Goal: Task Accomplishment & Management: Complete application form

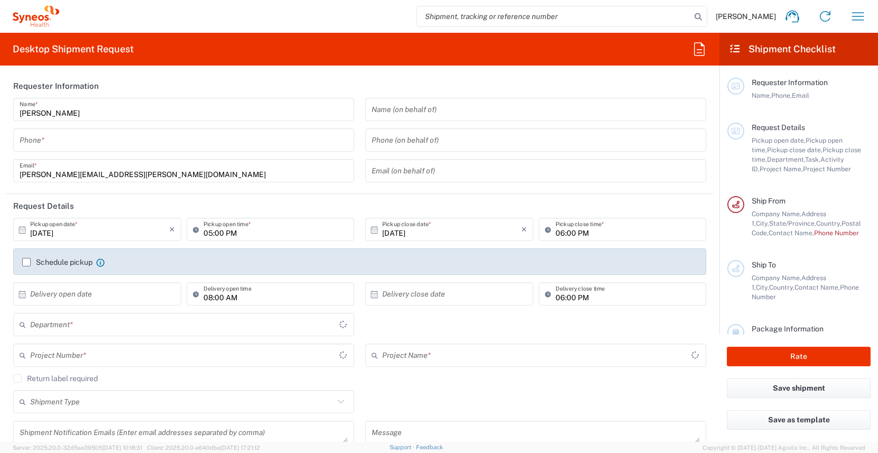
type input "[US_STATE]"
type input "United States"
type input "3190"
type input "Illingworth Rsrch Grp (USA) In"
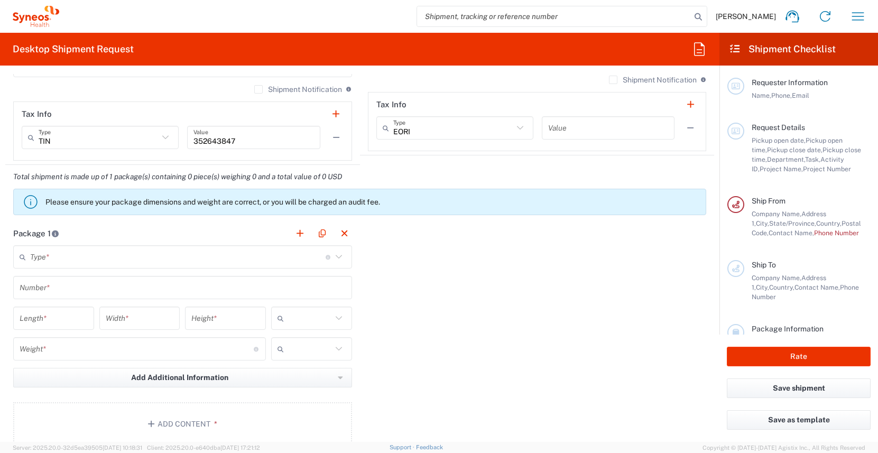
scroll to position [775, 0]
click at [120, 260] on input "text" at bounding box center [177, 255] width 295 height 18
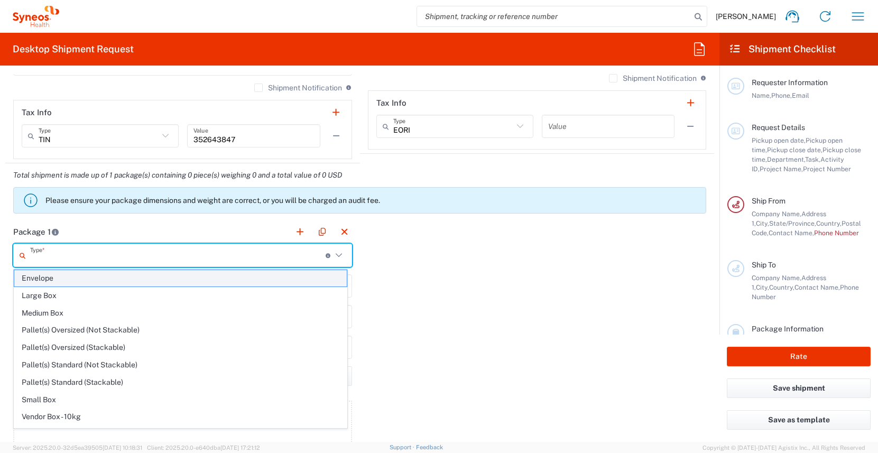
click at [116, 276] on span "Envelope" at bounding box center [180, 278] width 332 height 16
type input "Envelope"
type input "1"
type input "9.5"
type input "12.5"
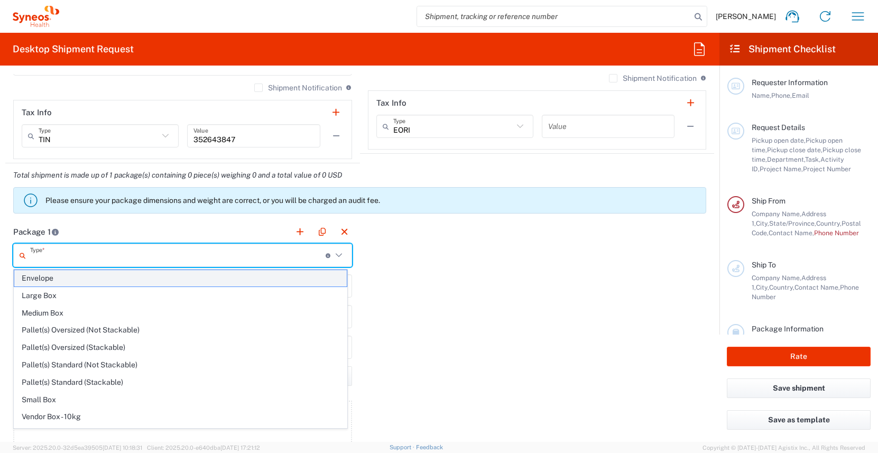
type input "0.25"
type input "in"
type input "0.45"
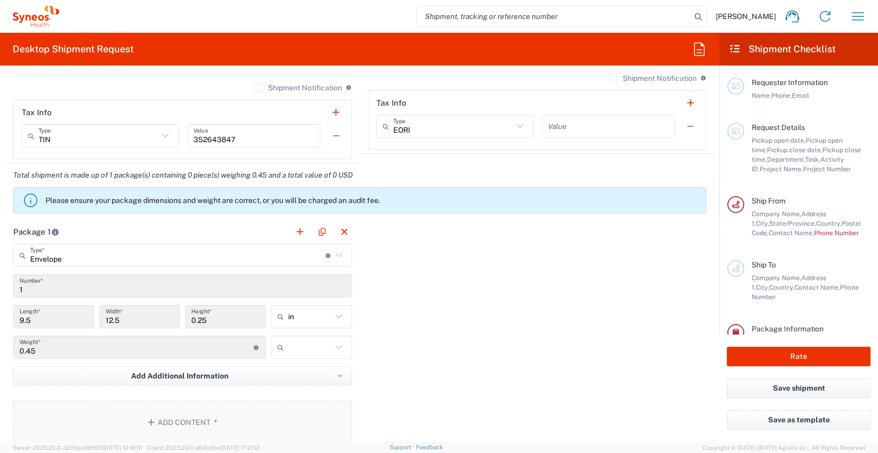
click at [201, 417] on button "Add Content *" at bounding box center [182, 422] width 339 height 43
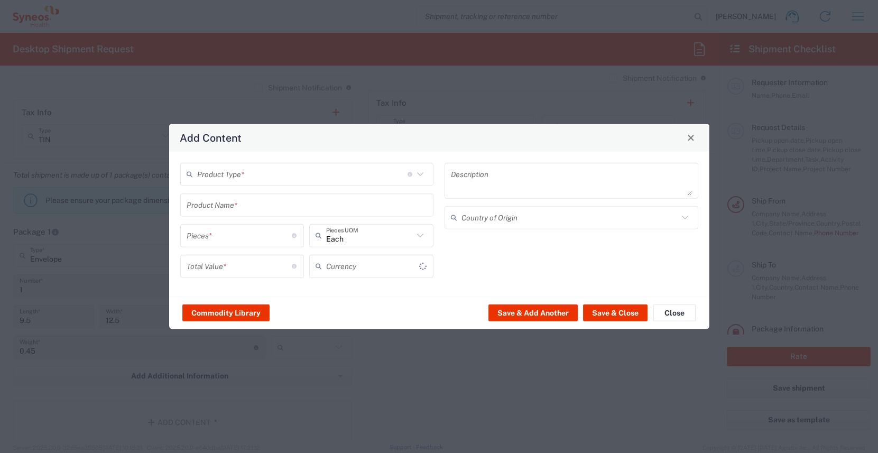
type input "US Dollar"
click at [277, 174] on input "text" at bounding box center [302, 174] width 210 height 18
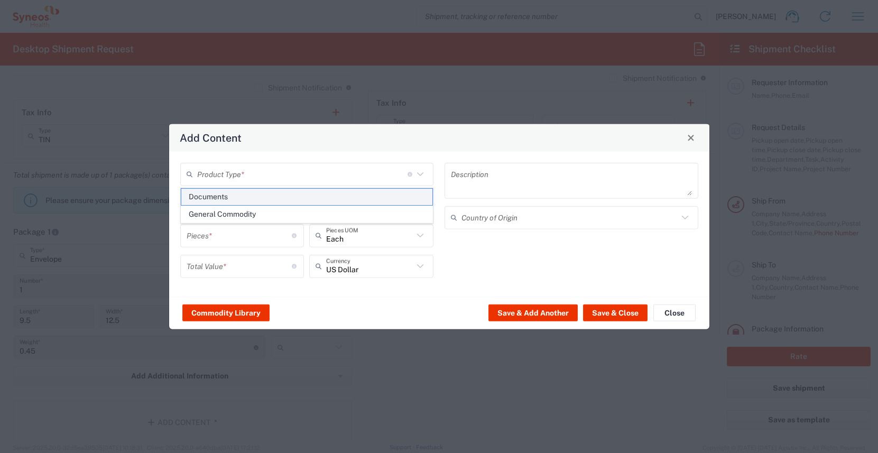
click at [273, 197] on span "Documents" at bounding box center [307, 197] width 252 height 16
type input "Documents"
type input "1"
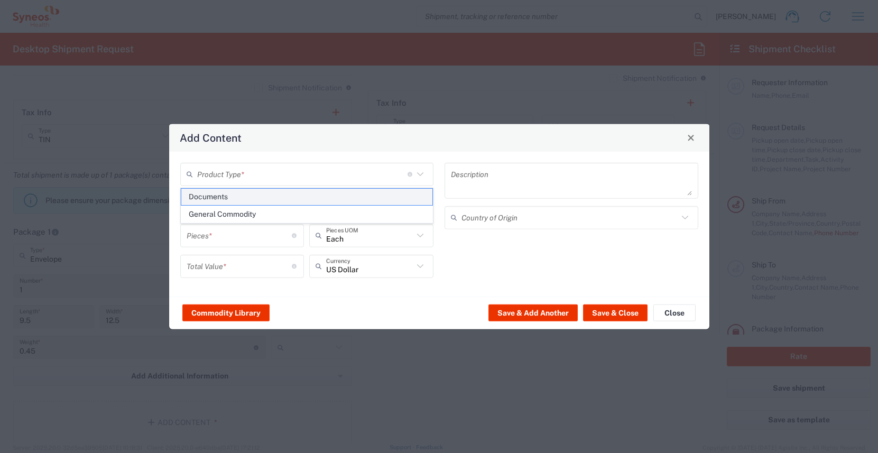
type textarea "Documents"
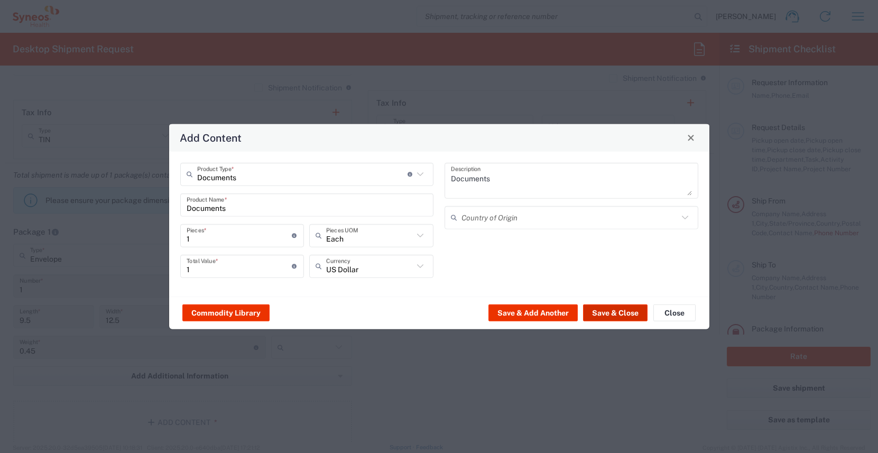
click at [598, 310] on button "Save & Close" at bounding box center [615, 312] width 64 height 17
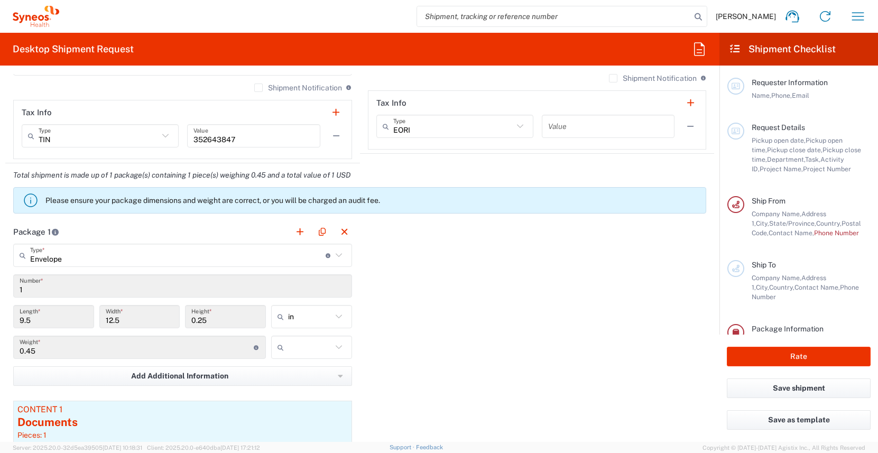
click at [289, 346] on input "text" at bounding box center [310, 347] width 44 height 17
click at [296, 388] on span "lbs" at bounding box center [308, 387] width 78 height 16
type input "lbs"
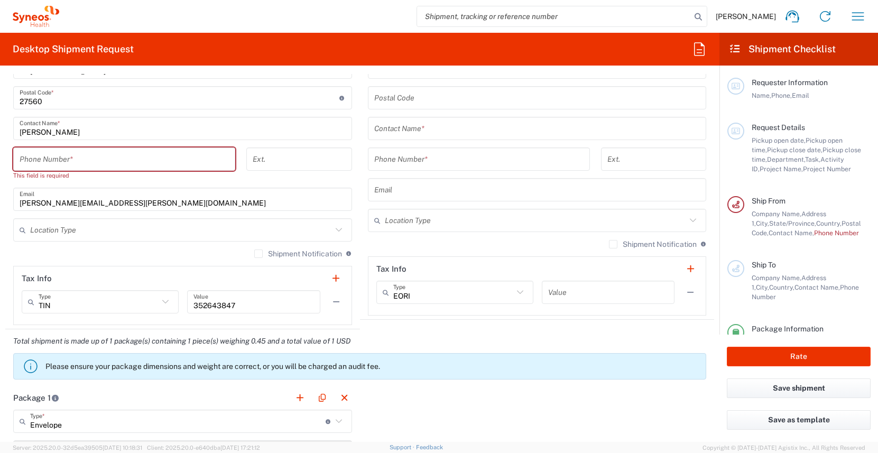
scroll to position [520, 0]
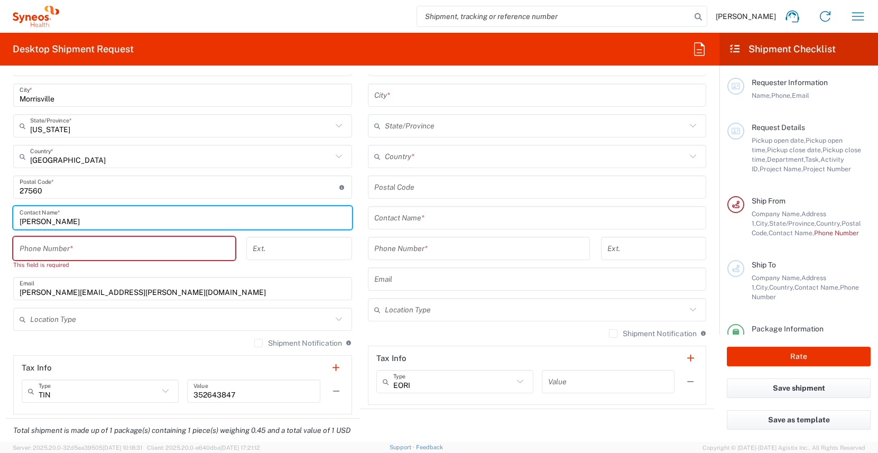
drag, startPoint x: 72, startPoint y: 222, endPoint x: -13, endPoint y: 214, distance: 85.4
click at [0, 214] on html "James Smith Home Shipment estimator Shipment tracking Desktop shipment request …" at bounding box center [439, 226] width 878 height 453
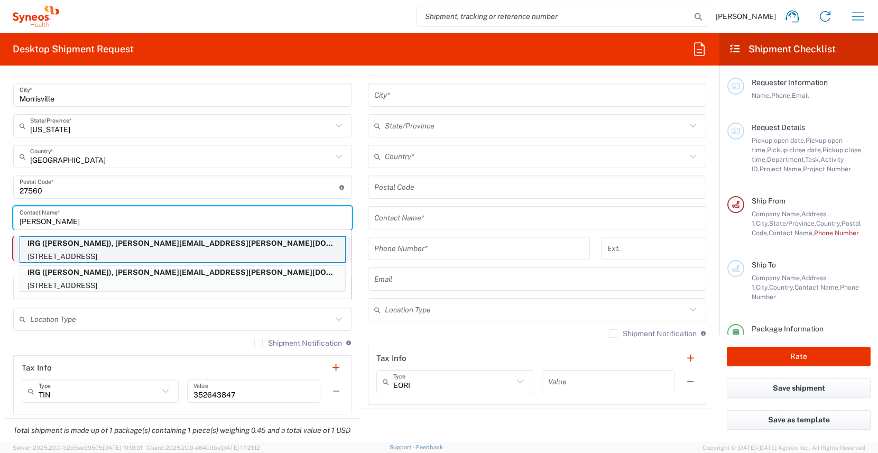
type input "patti"
click at [53, 245] on p "IRG (Patti Titus), patricia.titus@illingworthresearch.com" at bounding box center [182, 243] width 325 height 13
type input "IRG"
type input "614 Valley Rd"
type input "Oxford"
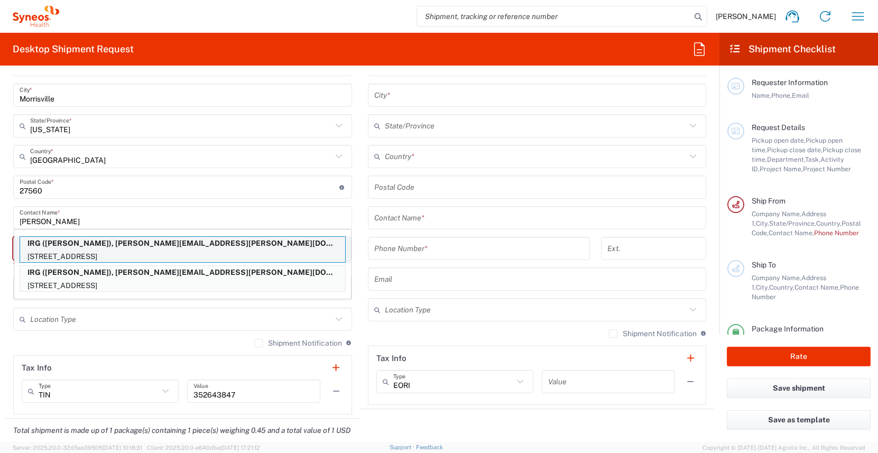
type input "New Jersey"
type input "07863"
type input "Patti Titus"
type input "9084002637"
type input "patricia.titus@illingworthresearch.com"
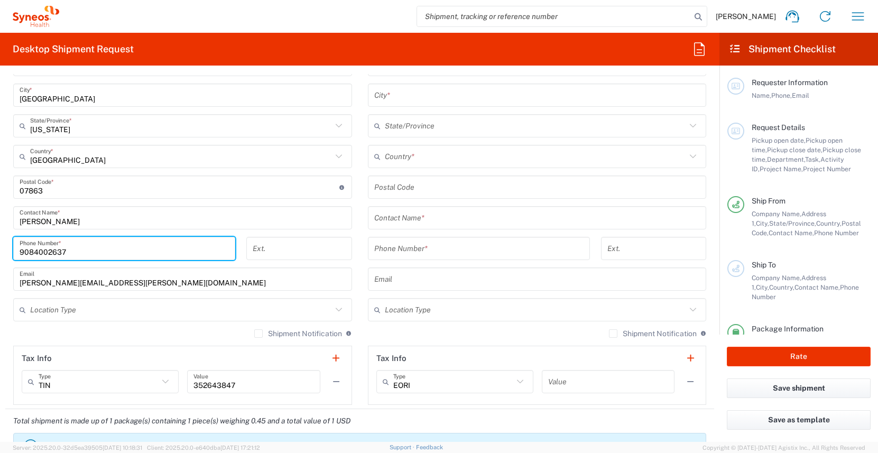
drag, startPoint x: 76, startPoint y: 252, endPoint x: -37, endPoint y: 246, distance: 113.2
click at [0, 246] on html "James Smith Home Shipment estimator Shipment tracking Desktop shipment request …" at bounding box center [439, 226] width 878 height 453
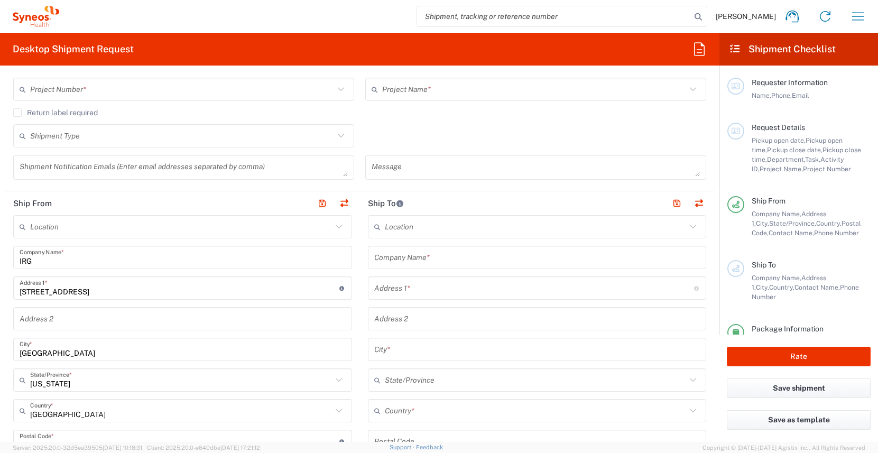
scroll to position [0, 0]
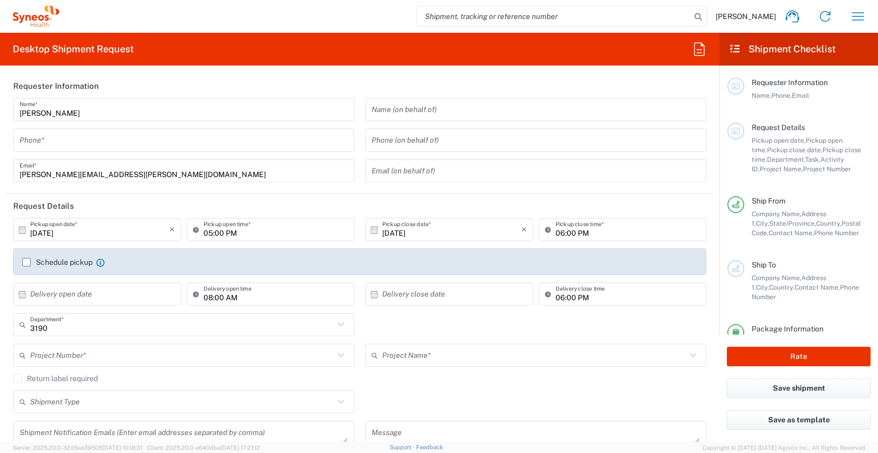
click at [436, 135] on input "tel" at bounding box center [535, 140] width 328 height 18
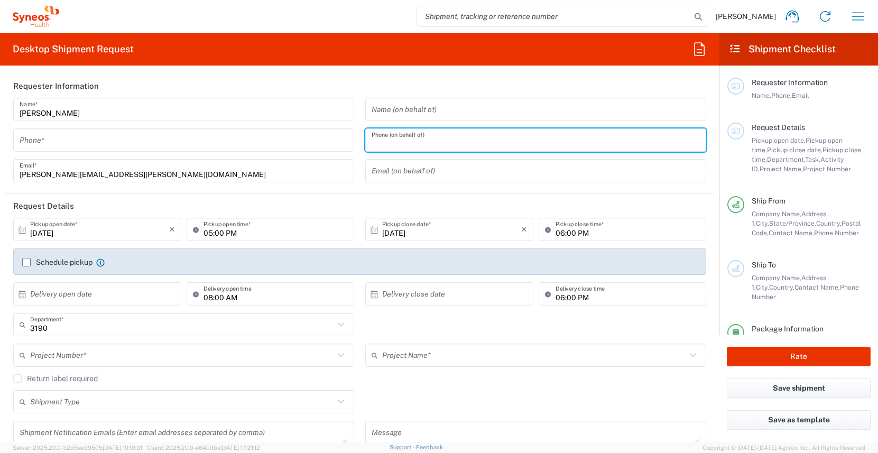
paste input "9084002637"
type input "9084002637"
click at [131, 147] on input "tel" at bounding box center [184, 140] width 328 height 18
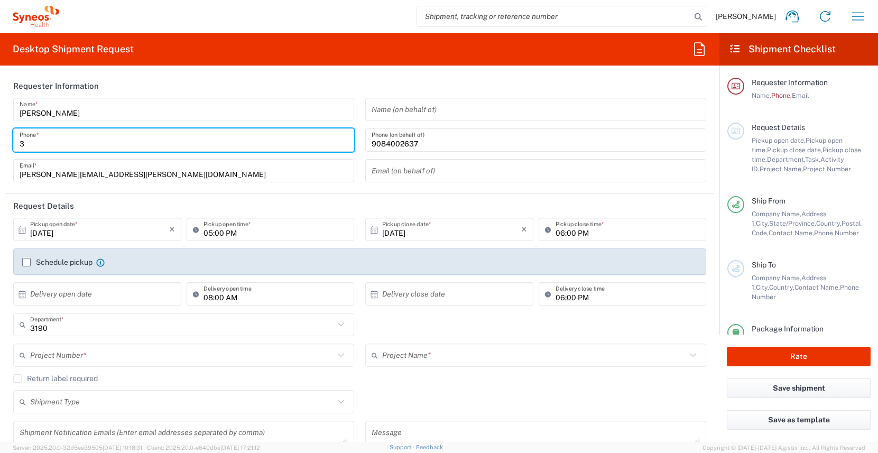
type input "3035422228"
type input "Suite 111"
type input "Tara Sattler"
type input "600 S Taylor Avenue"
type input "Suite 111"
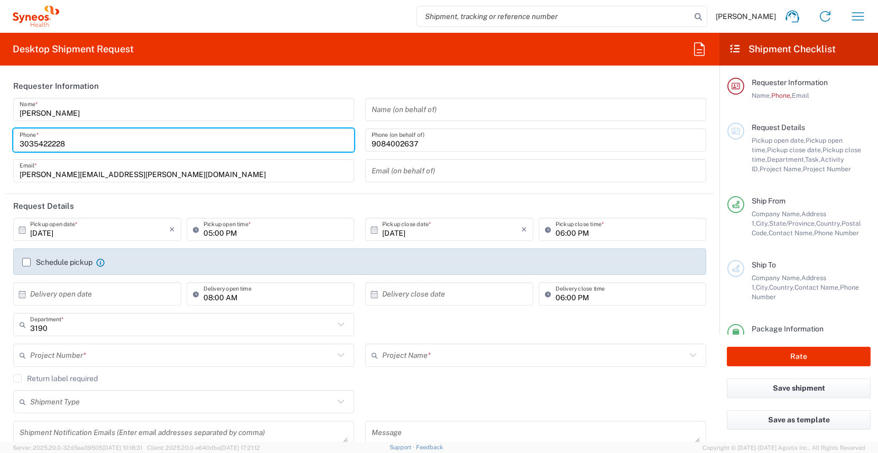
type input "St Louis"
type input "United States"
type input "63110"
type input "3035422228"
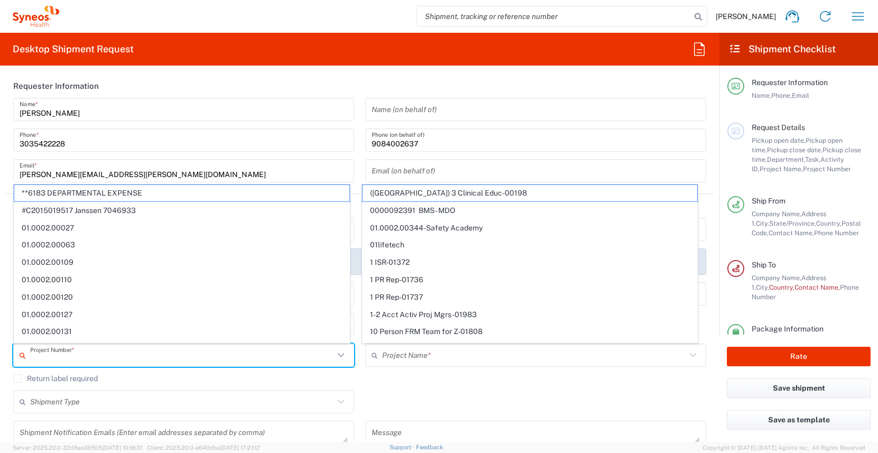
click at [144, 358] on input "text" at bounding box center [182, 355] width 304 height 18
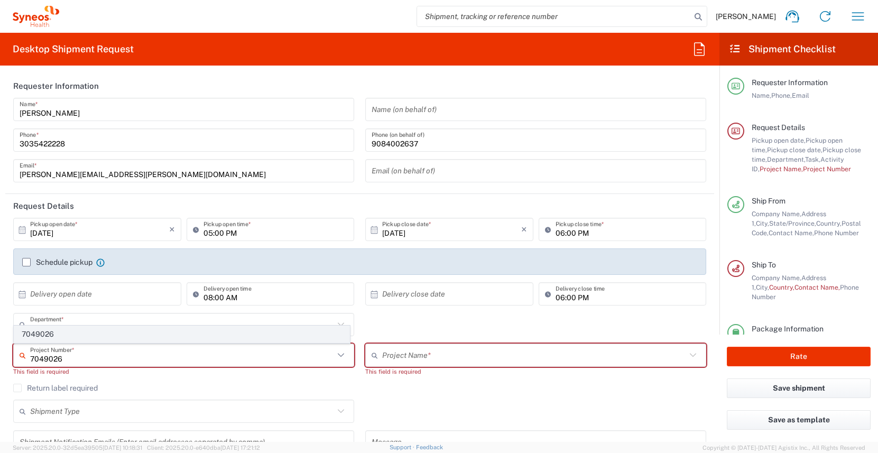
type input "7049026"
click at [103, 334] on span "7049026" at bounding box center [181, 334] width 335 height 16
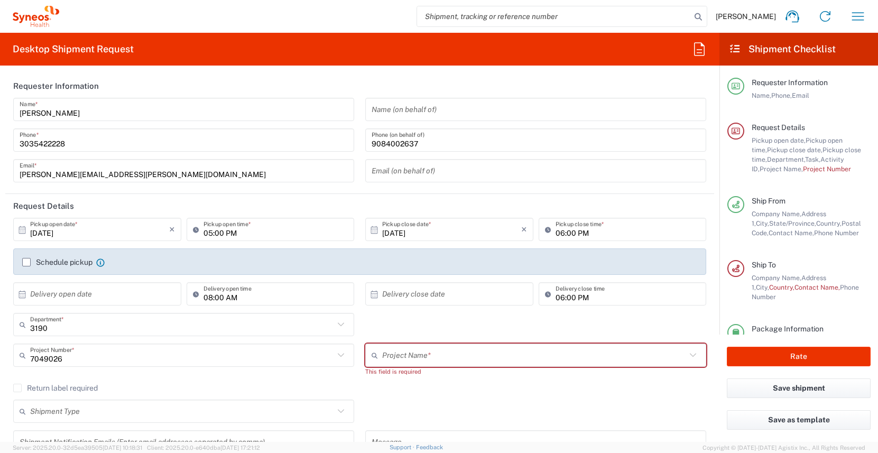
type input "802-NVR-047"
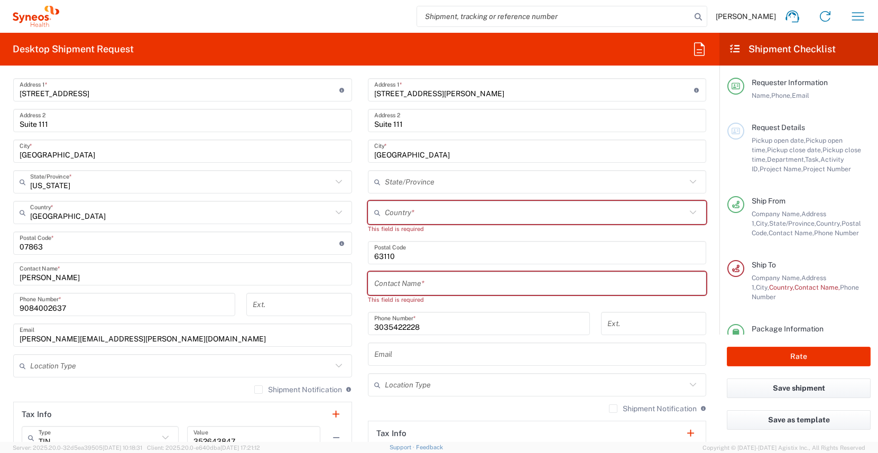
scroll to position [490, 0]
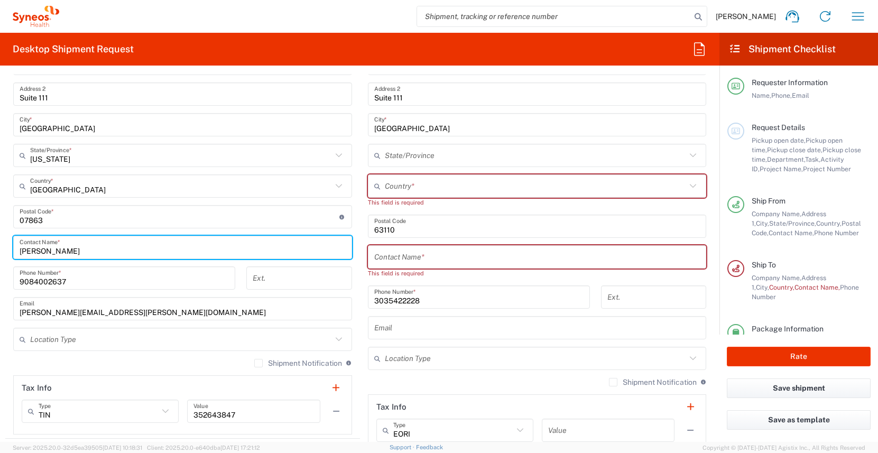
drag, startPoint x: 80, startPoint y: 255, endPoint x: -33, endPoint y: 252, distance: 113.1
click at [0, 252] on html "James Smith Home Shipment estimator Shipment tracking Desktop shipment request …" at bounding box center [439, 226] width 878 height 453
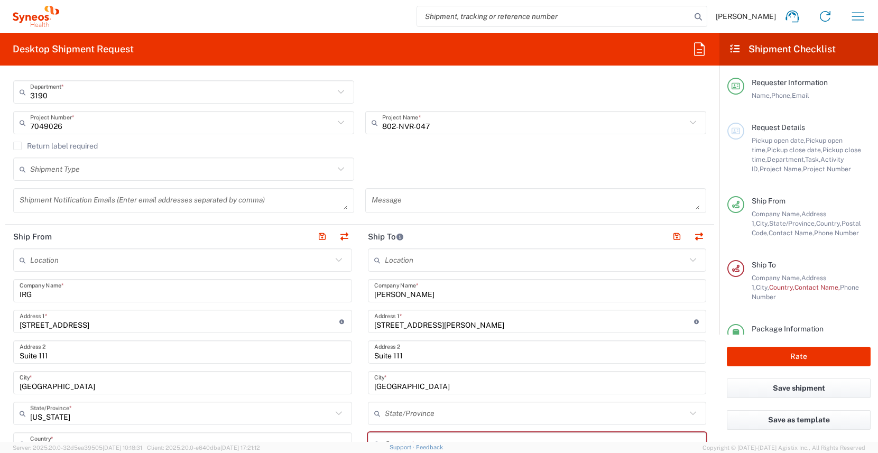
scroll to position [0, 0]
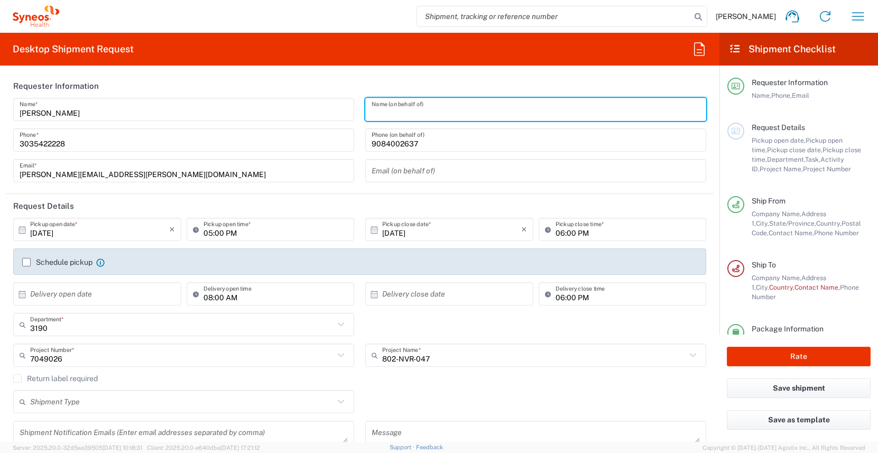
click at [409, 113] on input "text" at bounding box center [535, 109] width 328 height 18
paste input "Patti Titus"
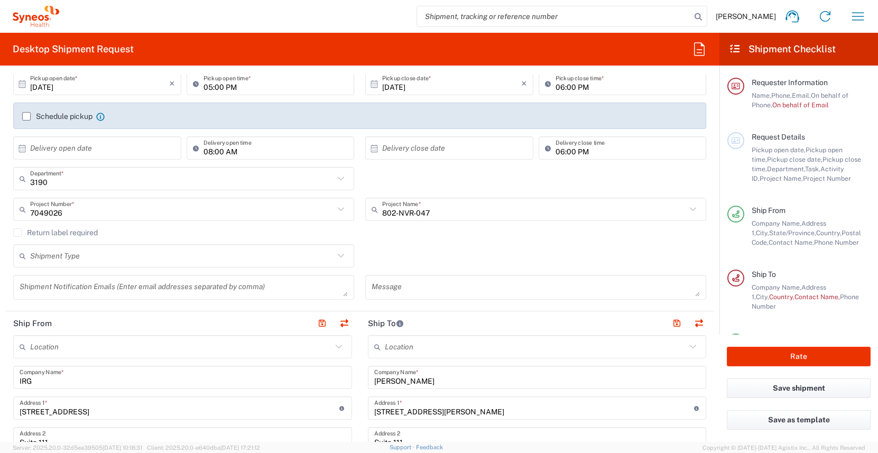
scroll to position [457, 0]
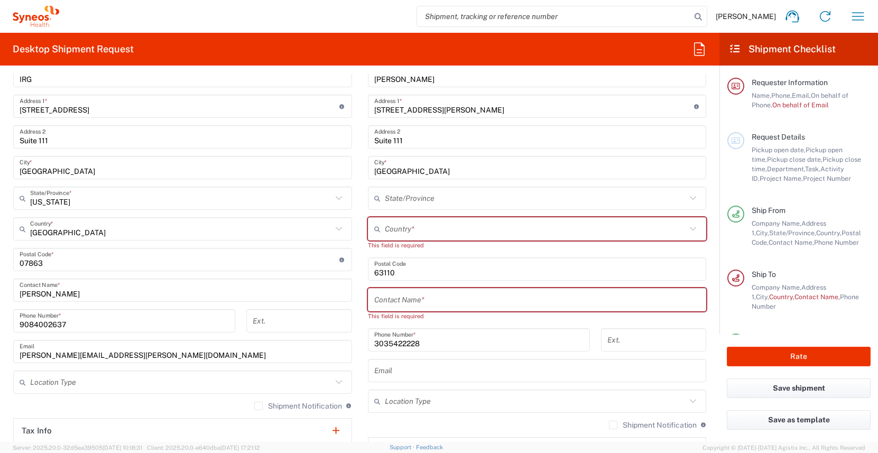
type input "Patti Titus"
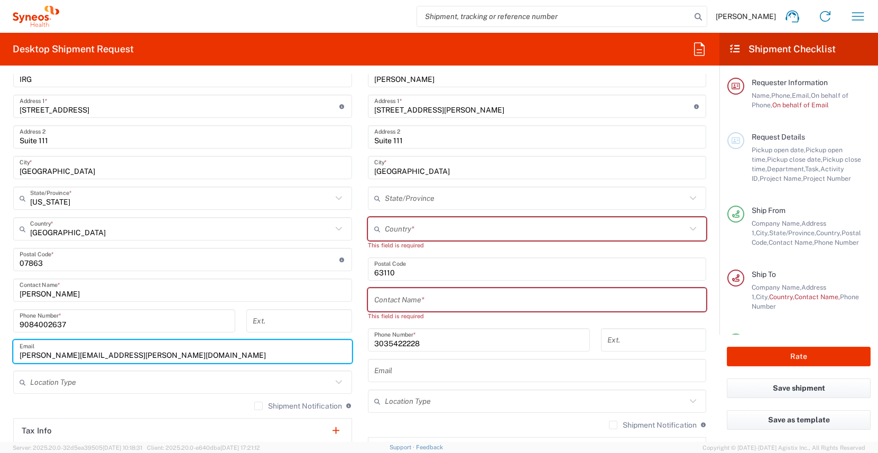
drag, startPoint x: 167, startPoint y: 357, endPoint x: -24, endPoint y: 342, distance: 191.8
click at [0, 342] on html "James Smith Home Shipment estimator Shipment tracking Desktop shipment request …" at bounding box center [439, 226] width 878 height 453
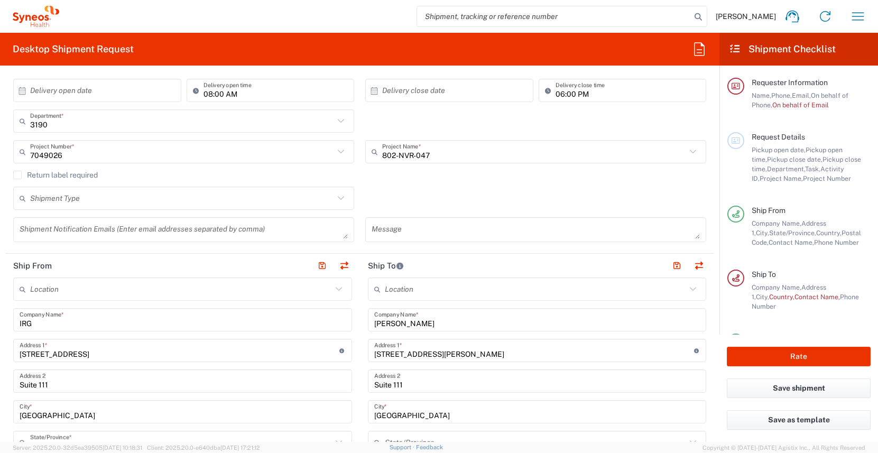
scroll to position [0, 0]
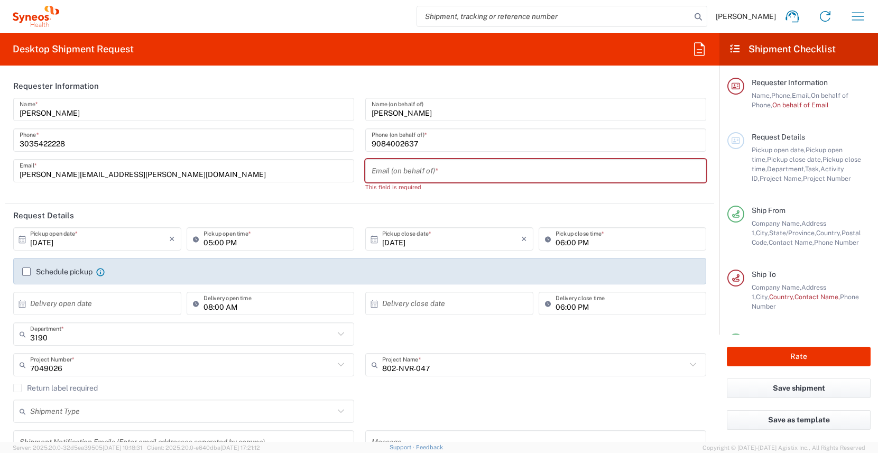
click at [457, 178] on input "text" at bounding box center [535, 171] width 328 height 18
paste input "patricia.titus@illingworthresearch.com"
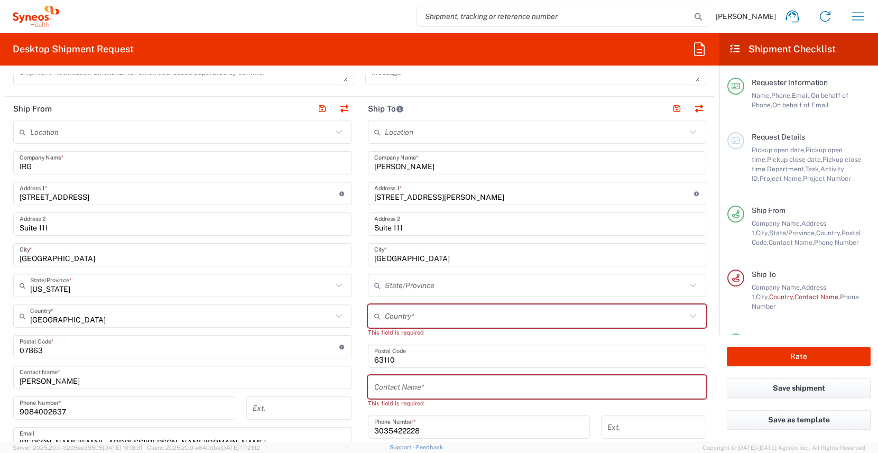
scroll to position [425, 0]
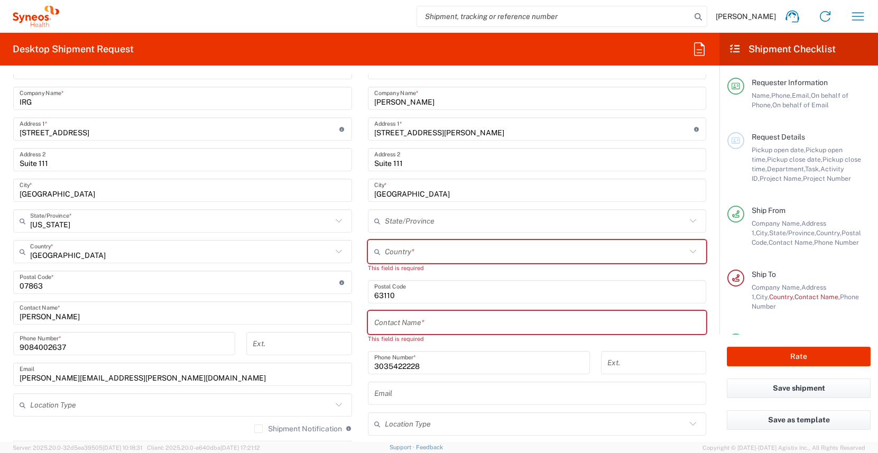
type input "patricia.titus@illingworthresearch.com"
click at [417, 328] on input "text" at bounding box center [537, 322] width 326 height 18
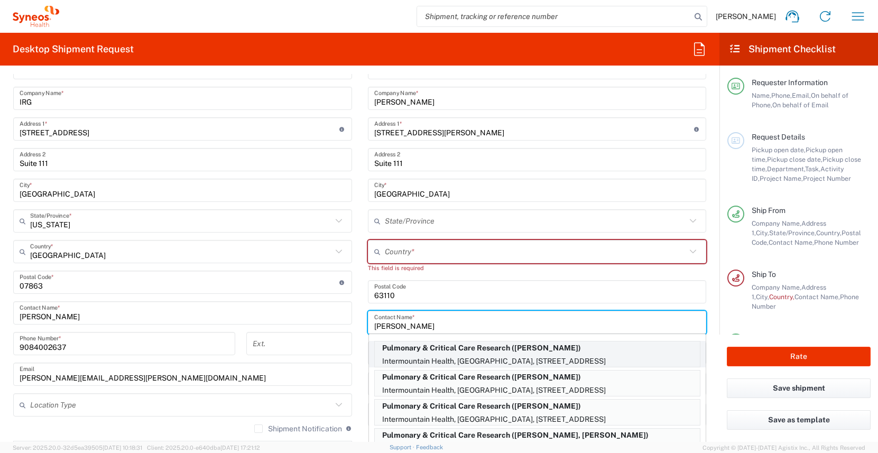
type input "jose"
click at [490, 347] on p "Pulmonary & Critical Care Research (Jose Romero)" at bounding box center [537, 347] width 325 height 13
type input "Pulmonary & Critical Care Research"
type input "Intermountain Health, Canyons Region"
type input "5171 S Cottonwood Street Building 1, Suite 400"
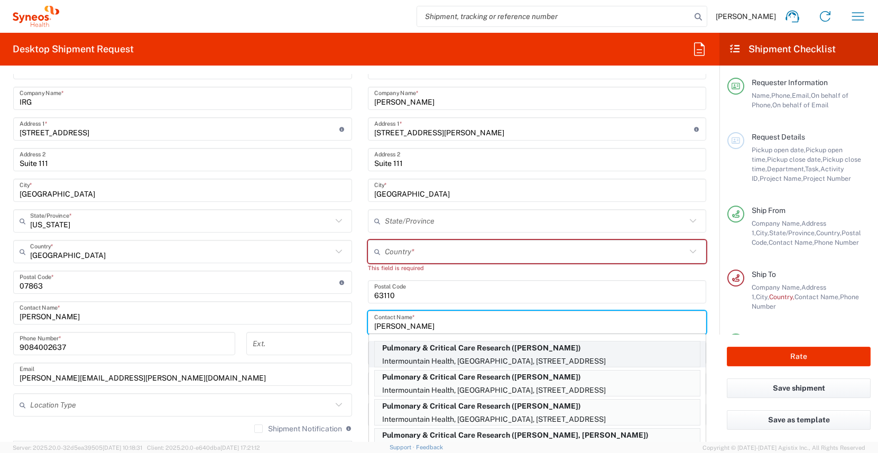
type input "Murray"
type input "United States"
type input "84107"
type input "Jose Romero"
type input "8015074867"
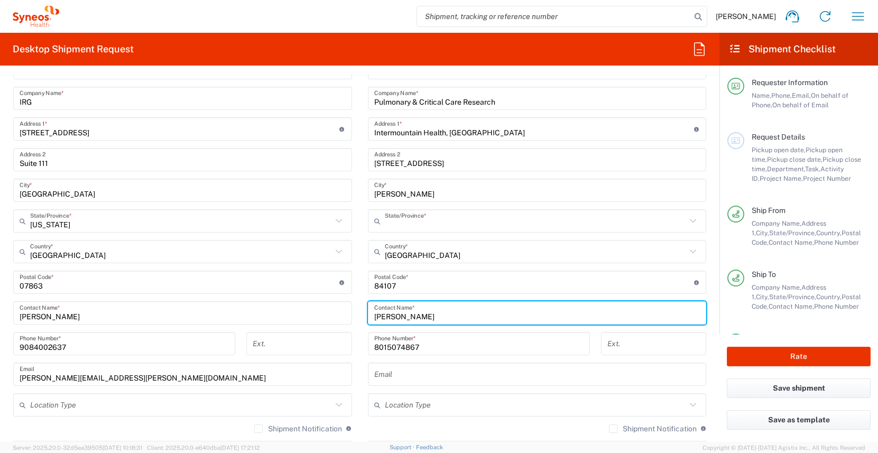
type input "Utah"
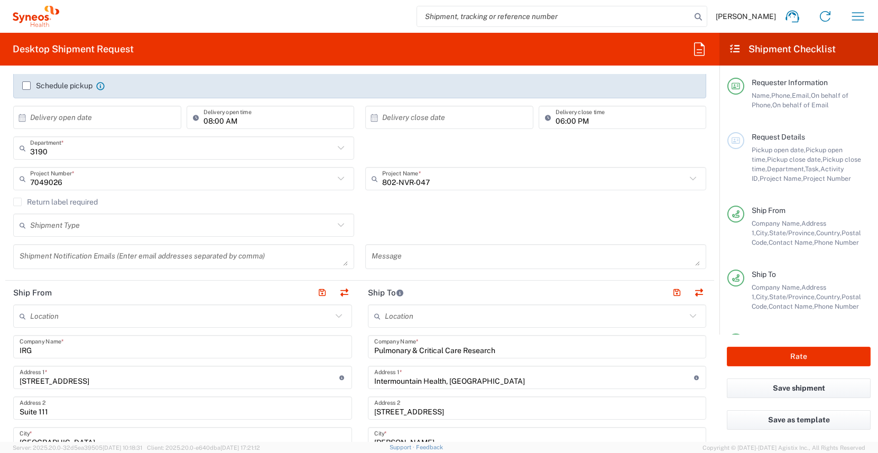
scroll to position [0, 0]
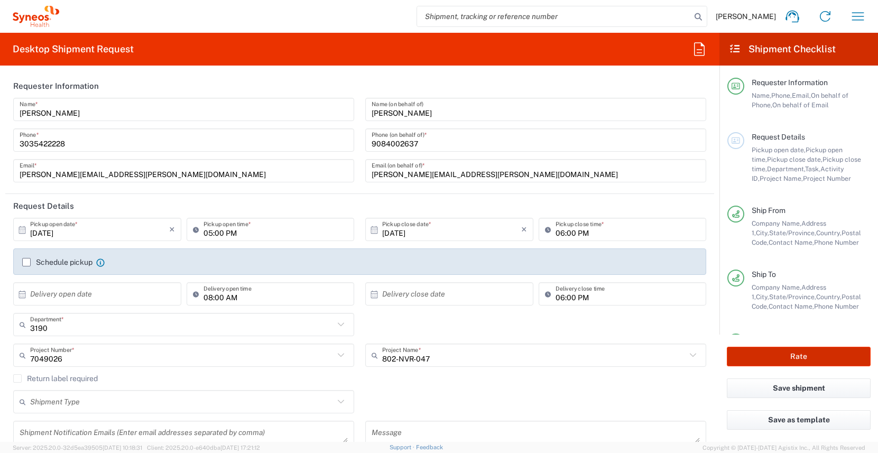
click at [812, 359] on button "Rate" at bounding box center [799, 357] width 144 height 20
type input "7049026"
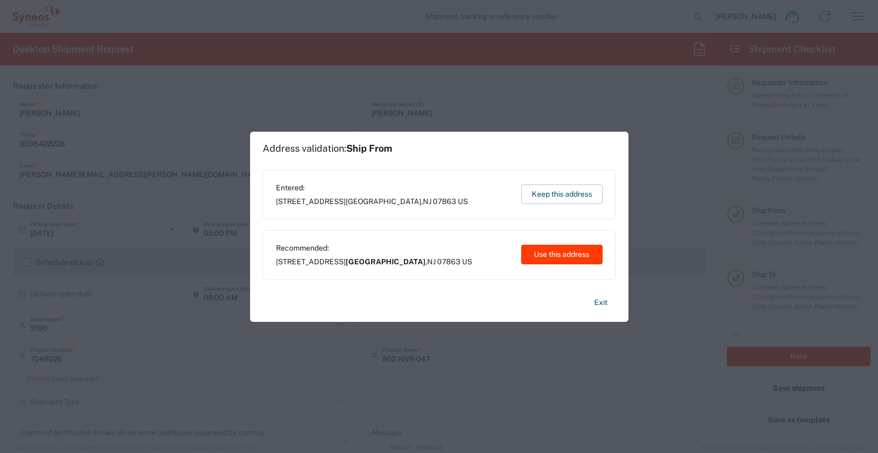
click at [545, 253] on button "Use this address" at bounding box center [561, 255] width 81 height 20
type input "Mansfield Township"
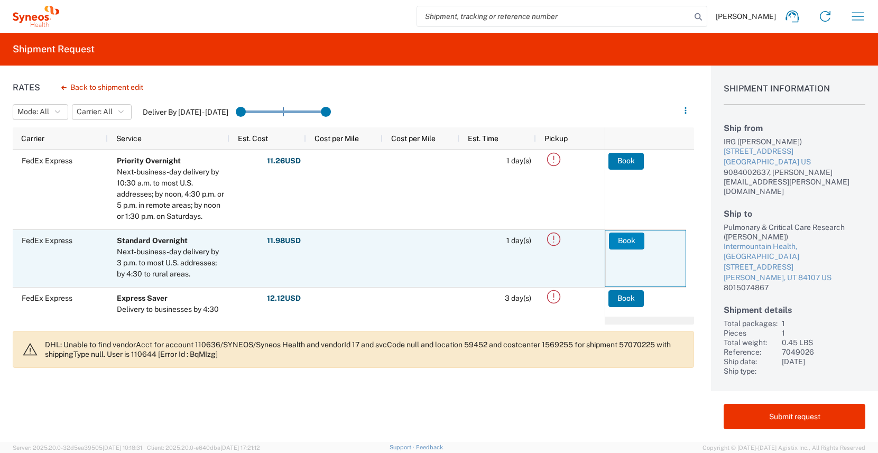
click at [616, 239] on button "Book" at bounding box center [626, 240] width 35 height 17
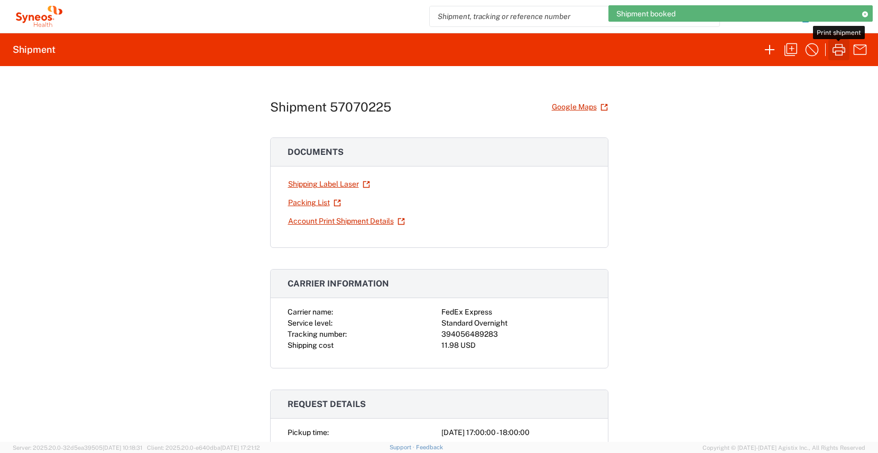
click at [834, 53] on icon "button" at bounding box center [838, 49] width 17 height 17
